Goal: Check status: Check status

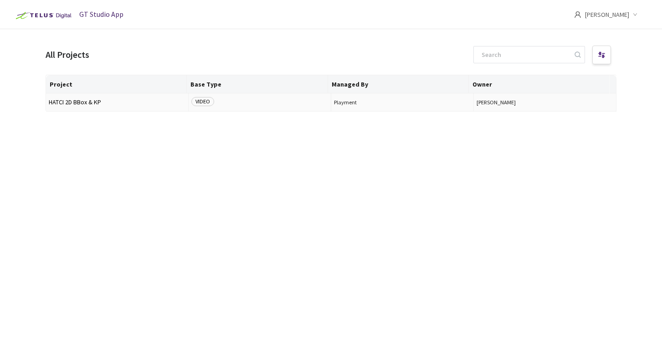
click at [95, 101] on span "HATCI 2D BBox & KP" at bounding box center [117, 102] width 137 height 7
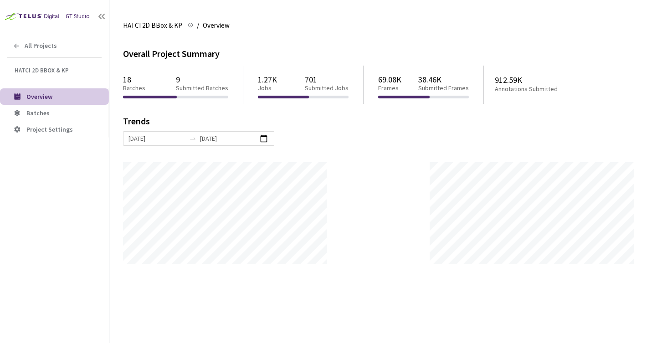
scroll to position [343, 662]
click at [49, 43] on span "All Projects" at bounding box center [41, 46] width 32 height 8
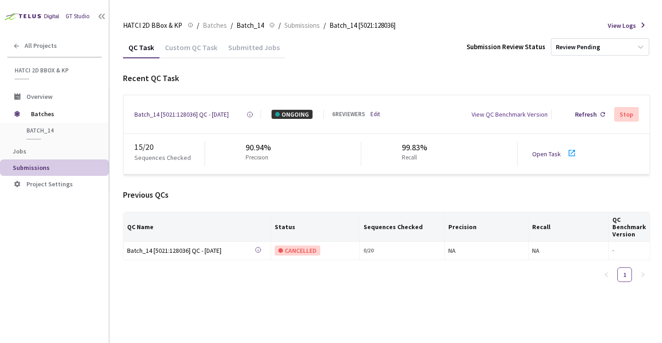
click at [574, 152] on icon at bounding box center [572, 153] width 6 height 6
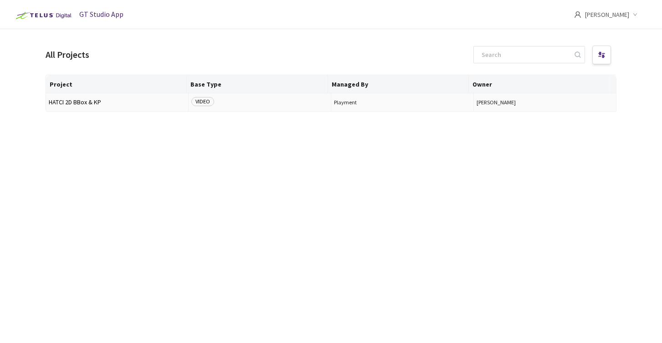
click at [71, 100] on span "HATCI 2D BBox & KP" at bounding box center [117, 102] width 137 height 7
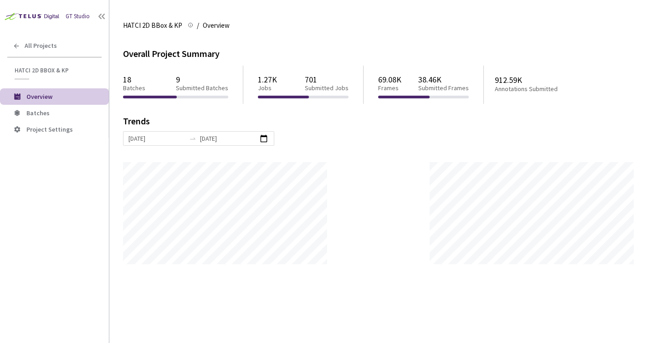
scroll to position [343, 662]
click at [50, 113] on span "Batches" at bounding box center [63, 113] width 75 height 8
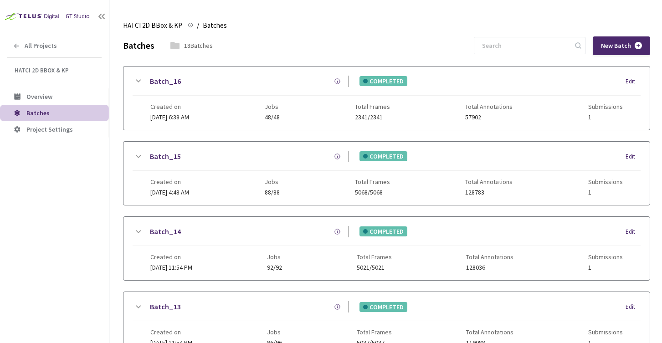
click at [137, 230] on icon at bounding box center [138, 231] width 11 height 11
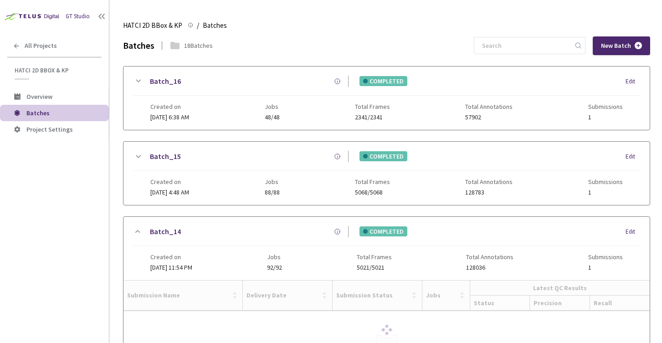
scroll to position [91, 0]
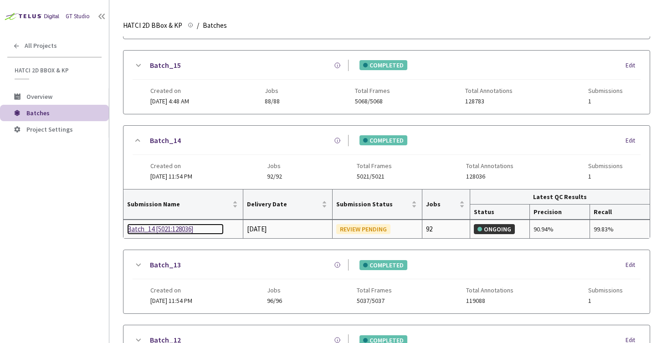
click at [157, 225] on div "Batch_14 [5021:128036]" at bounding box center [175, 229] width 97 height 11
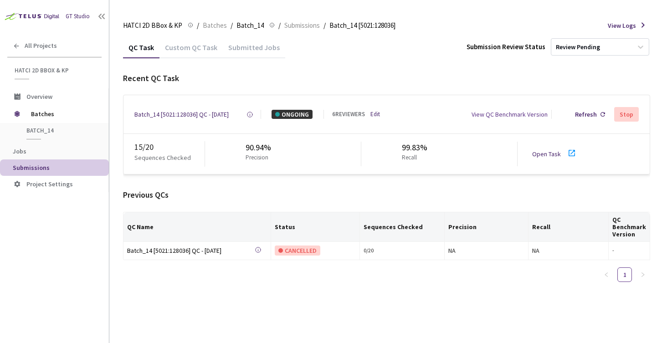
click at [572, 157] on icon at bounding box center [571, 153] width 11 height 11
